Goal: Task Accomplishment & Management: Use online tool/utility

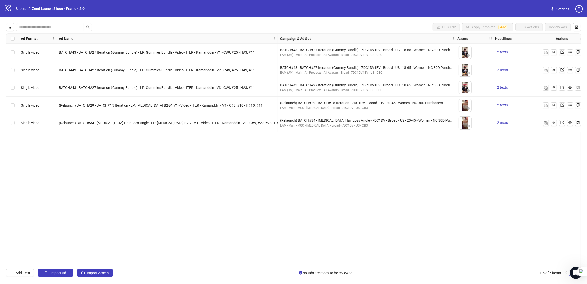
click at [102, 174] on div "Ad Format Ad Name Campaign & Ad Set Assets Headlines Primary Texts Descriptions…" at bounding box center [293, 150] width 575 height 234
click at [86, 109] on div "(Relaunch) BATCH#29 - BATCH#15 Iteration - LP: [MEDICAL_DATA] B2G1 V1 - Video -…" at bounding box center [167, 106] width 221 height 18
click at [91, 119] on div "(Relaunch) BATCH#34 - [MEDICAL_DATA] Hair Loss Angle - LP: [MEDICAL_DATA] B2G1 …" at bounding box center [167, 123] width 221 height 18
click at [543, 125] on button "button" at bounding box center [546, 123] width 6 height 6
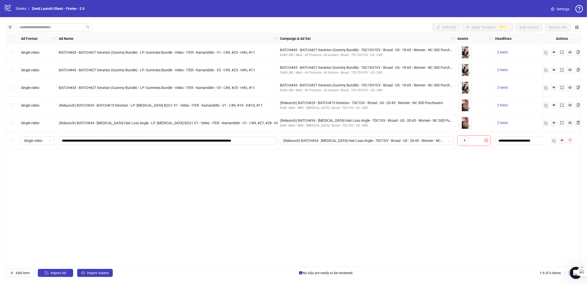
click at [85, 177] on div "Ad Format Ad Name Campaign & Ad Set Assets Headlines Primary Texts Descriptions…" at bounding box center [293, 150] width 575 height 234
click at [325, 178] on div "Ad Format Ad Name Campaign & Ad Set Assets Headlines Primary Texts Descriptions…" at bounding box center [293, 150] width 575 height 234
click at [153, 167] on div "Ad Format Ad Name Campaign & Ad Set Assets Headlines Primary Texts Descriptions…" at bounding box center [293, 150] width 575 height 234
click at [331, 141] on span "(Relaunch) BATCH#34 - [MEDICAL_DATA] Hair Loss Angle - 7DC1DV - Broad - US - 20…" at bounding box center [366, 141] width 167 height 8
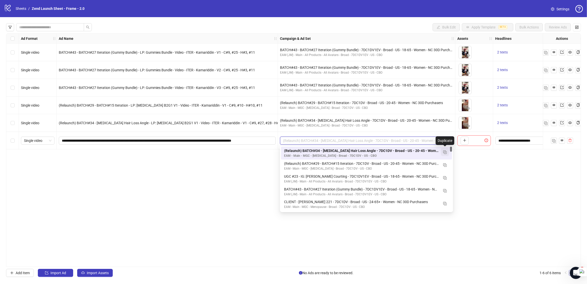
click at [444, 152] on img "button" at bounding box center [445, 153] width 4 height 4
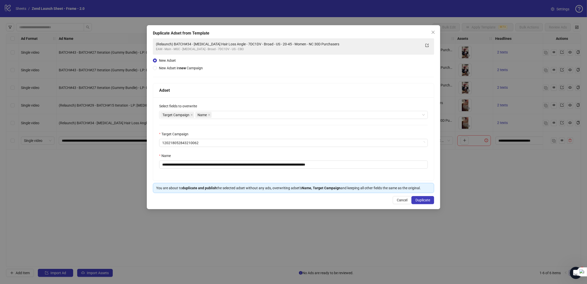
click at [178, 159] on div "Name" at bounding box center [293, 157] width 269 height 8
click at [193, 162] on input "**********" at bounding box center [293, 165] width 269 height 8
click at [430, 33] on span "Close" at bounding box center [433, 32] width 8 height 4
